Goal: Task Accomplishment & Management: Manage account settings

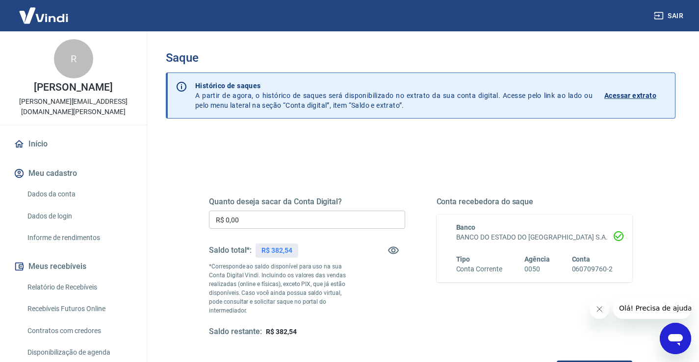
click at [254, 218] on input "R$ 0,00" at bounding box center [307, 220] width 196 height 18
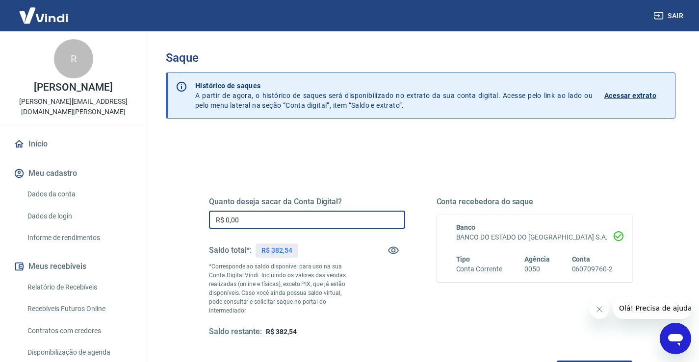
click at [254, 218] on input "R$ 0,00" at bounding box center [307, 220] width 196 height 18
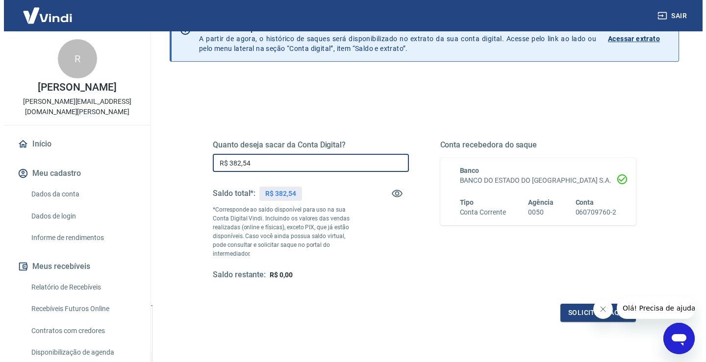
scroll to position [123, 0]
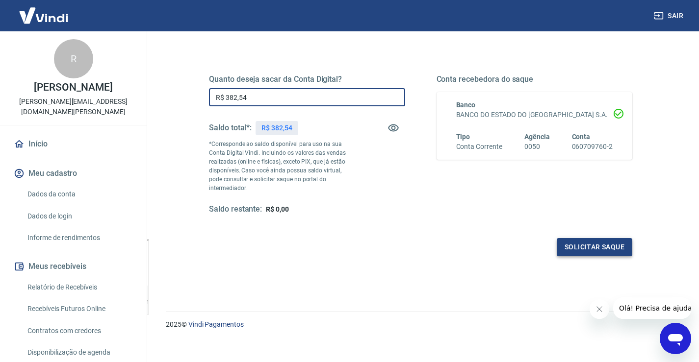
type input "R$ 382,54"
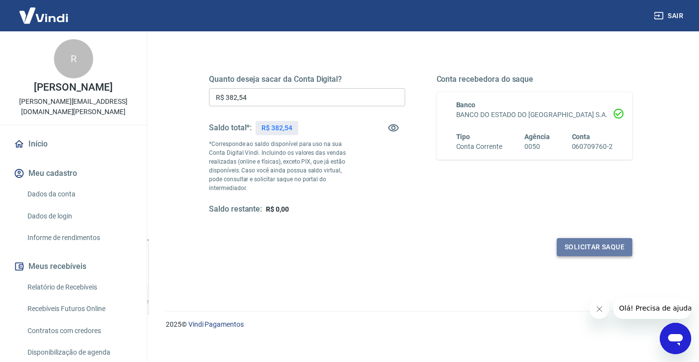
click at [606, 238] on button "Solicitar saque" at bounding box center [593, 247] width 75 height 18
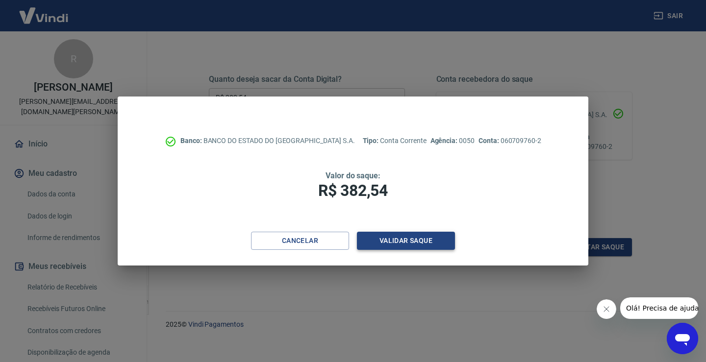
click at [418, 241] on button "Validar saque" at bounding box center [406, 241] width 98 height 18
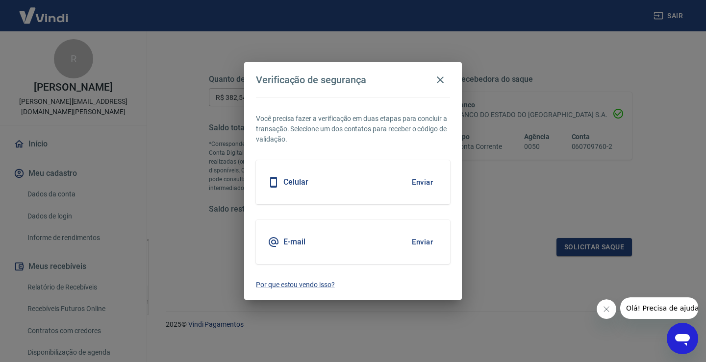
click at [422, 183] on button "Enviar" at bounding box center [422, 182] width 32 height 21
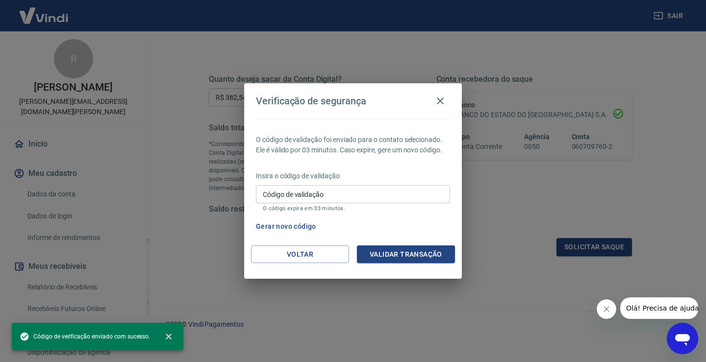
click at [342, 198] on input "Código de validação" at bounding box center [353, 194] width 194 height 18
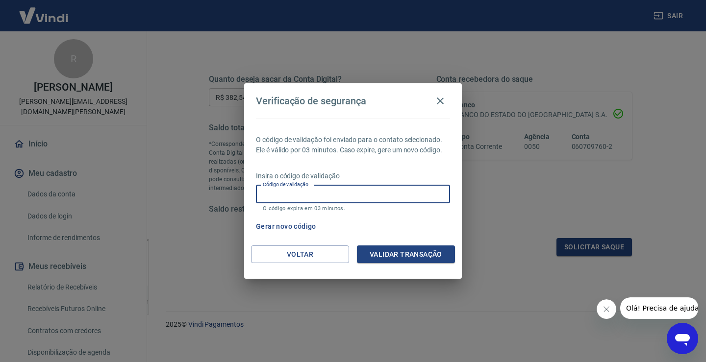
click at [295, 199] on input "Código de validação" at bounding box center [353, 194] width 194 height 18
type input "656428"
click at [392, 255] on button "Validar transação" at bounding box center [406, 255] width 98 height 18
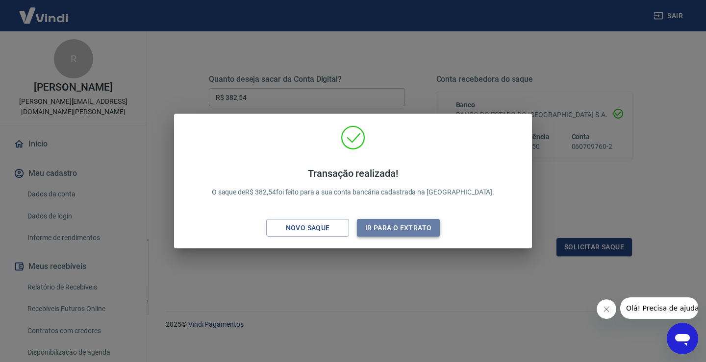
click at [376, 230] on button "Ir para o extrato" at bounding box center [398, 228] width 83 height 18
